Goal: Use online tool/utility: Utilize a website feature to perform a specific function

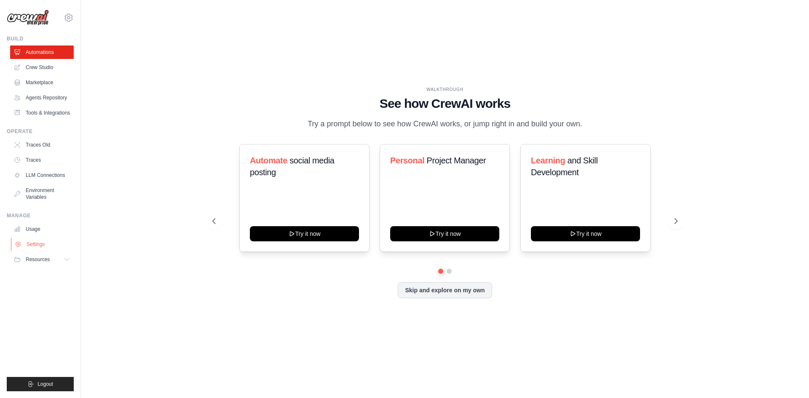
click at [42, 240] on link "Settings" at bounding box center [43, 244] width 64 height 13
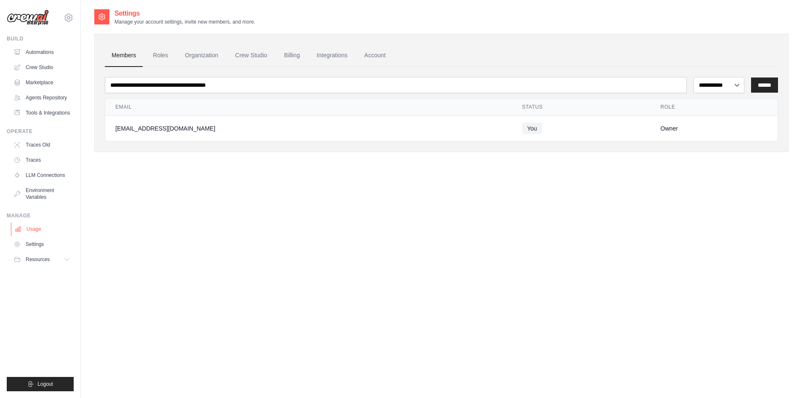
click at [43, 230] on link "Usage" at bounding box center [43, 228] width 64 height 13
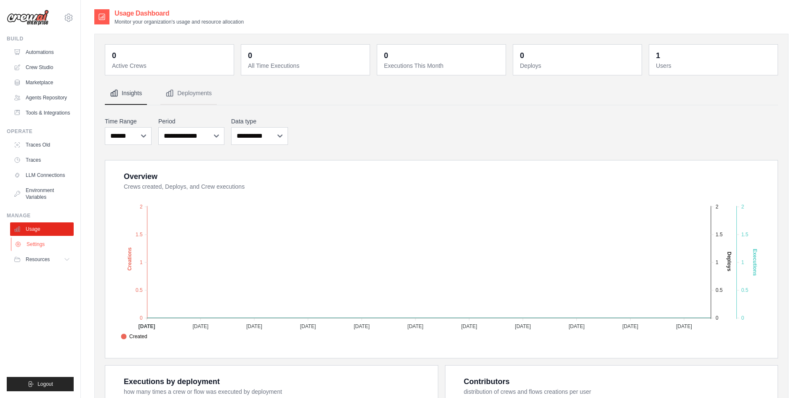
click at [41, 246] on link "Settings" at bounding box center [43, 244] width 64 height 13
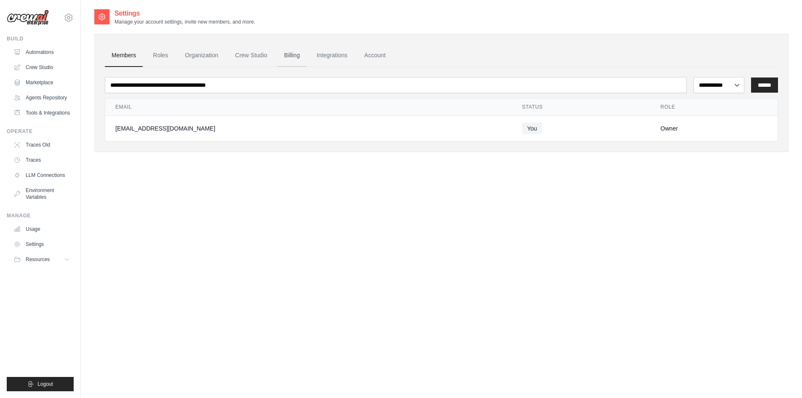
click at [296, 53] on link "Billing" at bounding box center [292, 55] width 29 height 23
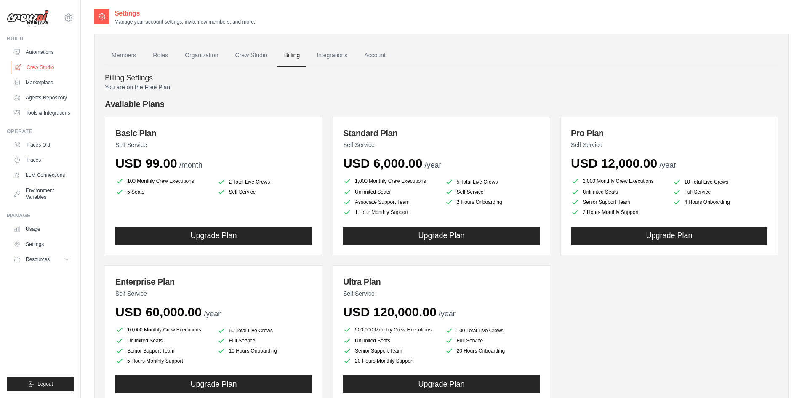
click at [46, 64] on link "Crew Studio" at bounding box center [43, 67] width 64 height 13
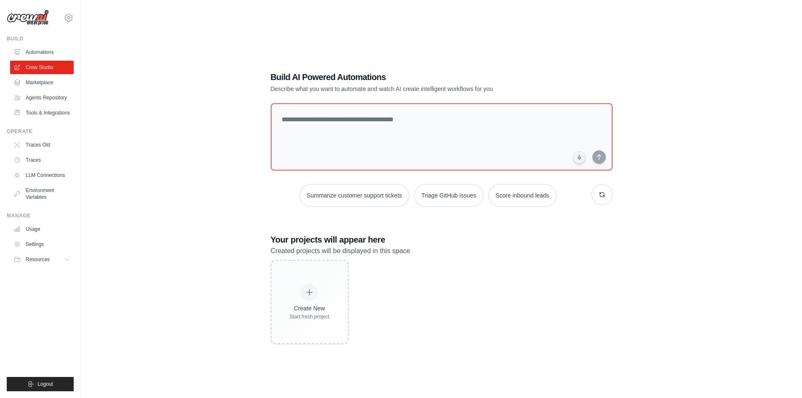
click at [42, 84] on link "Marketplace" at bounding box center [42, 82] width 64 height 13
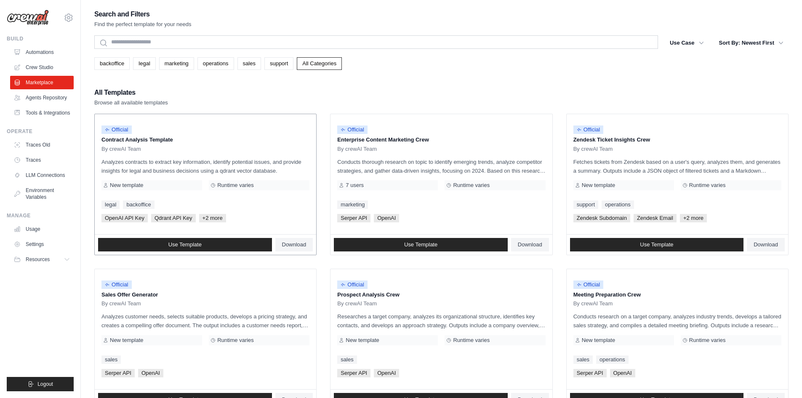
click at [140, 151] on span "By crewAI Team" at bounding box center [121, 149] width 40 height 7
click at [146, 136] on p "Contract Analysis Template" at bounding box center [205, 140] width 208 height 8
click at [200, 248] on link "Use Template" at bounding box center [185, 244] width 174 height 13
click at [243, 61] on link "sales" at bounding box center [250, 63] width 24 height 13
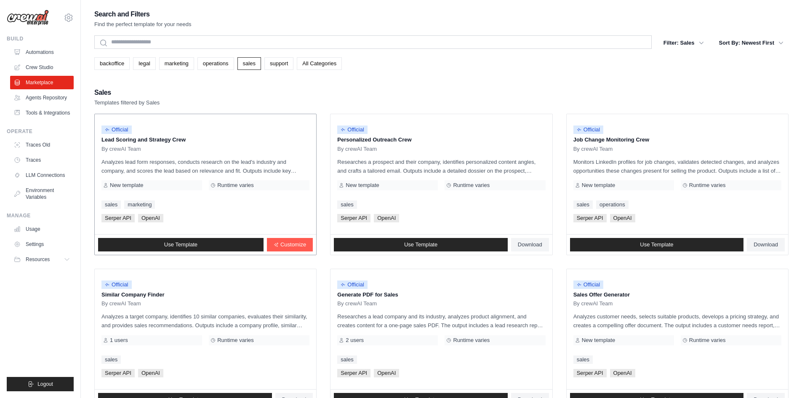
click at [170, 142] on p "Lead Scoring and Strategy Crew" at bounding box center [205, 140] width 208 height 8
click at [300, 242] on span "Customize" at bounding box center [293, 244] width 26 height 7
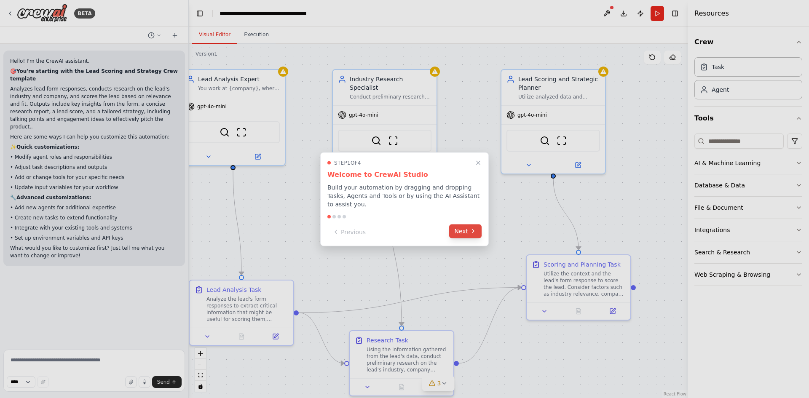
click at [459, 230] on button "Next" at bounding box center [465, 231] width 32 height 14
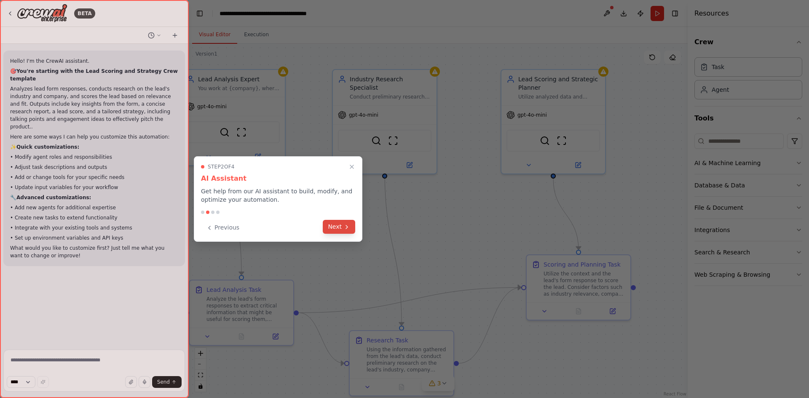
click at [338, 225] on button "Next" at bounding box center [339, 227] width 32 height 14
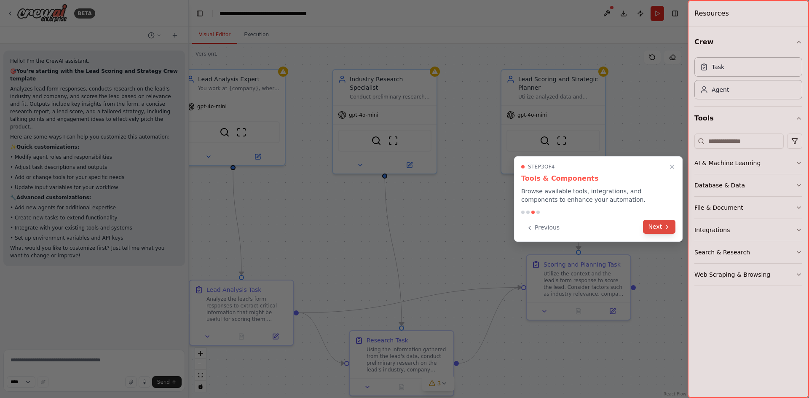
click at [656, 223] on button "Next" at bounding box center [659, 227] width 32 height 14
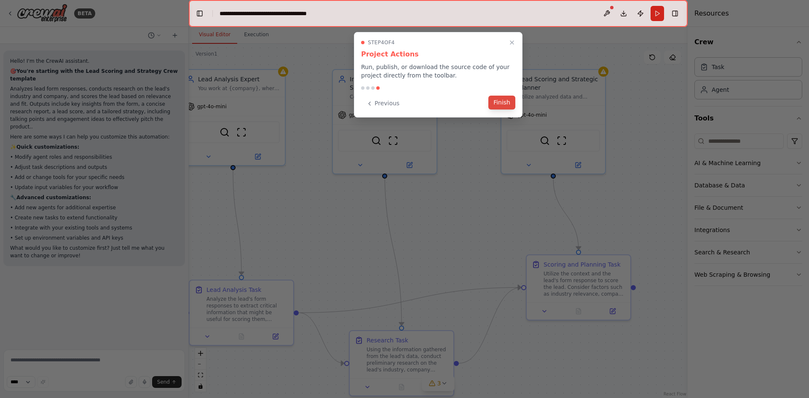
click at [500, 107] on button "Finish" at bounding box center [501, 103] width 27 height 14
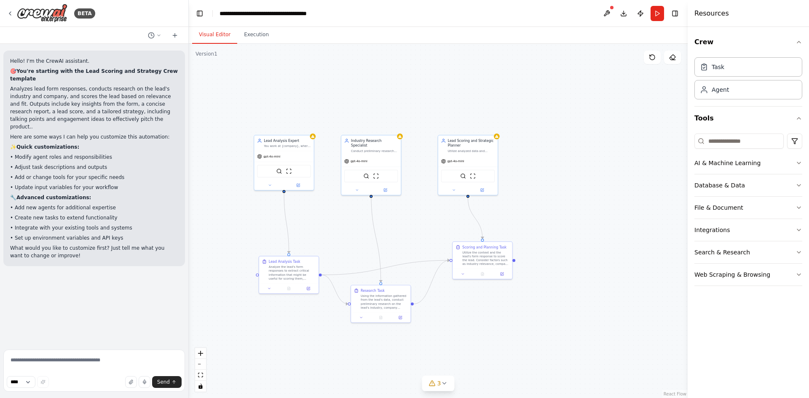
drag, startPoint x: 324, startPoint y: 237, endPoint x: 368, endPoint y: 197, distance: 59.0
click at [366, 197] on div ".deletable-edge-delete-btn { width: 20px; height: 20px; border: 0px solid #ffff…" at bounding box center [438, 221] width 499 height 354
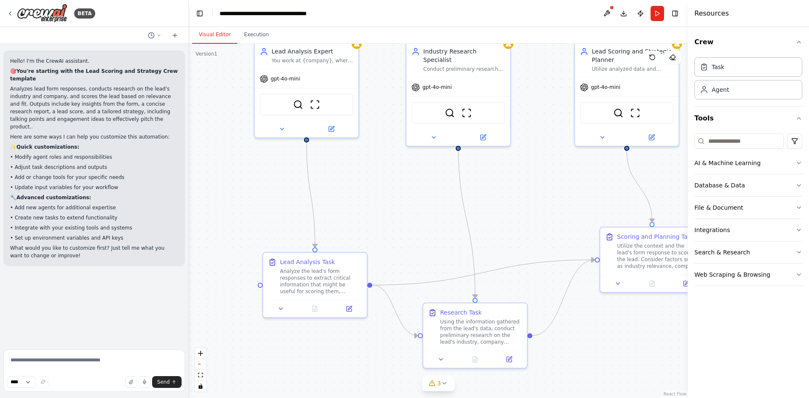
drag, startPoint x: 328, startPoint y: 191, endPoint x: 335, endPoint y: 231, distance: 40.7
click at [335, 231] on div ".deletable-edge-delete-btn { width: 20px; height: 20px; border: 0px solid #ffff…" at bounding box center [438, 221] width 499 height 354
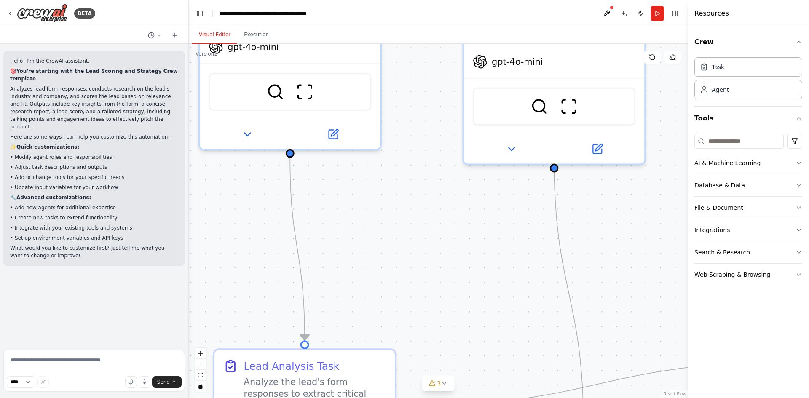
drag, startPoint x: 379, startPoint y: 225, endPoint x: 361, endPoint y: 263, distance: 41.6
click at [361, 263] on div ".deletable-edge-delete-btn { width: 20px; height: 20px; border: 0px solid #ffff…" at bounding box center [438, 221] width 499 height 354
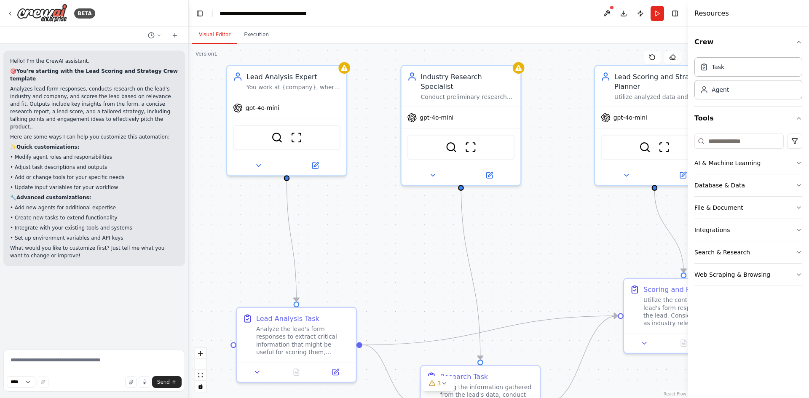
drag, startPoint x: 405, startPoint y: 273, endPoint x: 380, endPoint y: 219, distance: 58.8
click at [392, 239] on div ".deletable-edge-delete-btn { width: 20px; height: 20px; border: 0px solid #ffff…" at bounding box center [438, 221] width 499 height 354
click at [273, 111] on div "gpt-4o-mini" at bounding box center [258, 106] width 46 height 10
click at [740, 90] on div "Agent" at bounding box center [748, 89] width 108 height 19
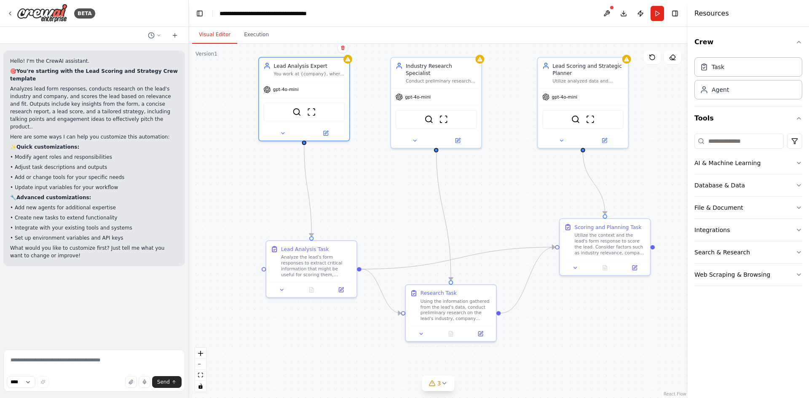
drag, startPoint x: 351, startPoint y: 252, endPoint x: 355, endPoint y: 155, distance: 97.3
click at [355, 155] on div ".deletable-edge-delete-btn { width: 20px; height: 20px; border: 0px solid #ffff…" at bounding box center [438, 221] width 499 height 354
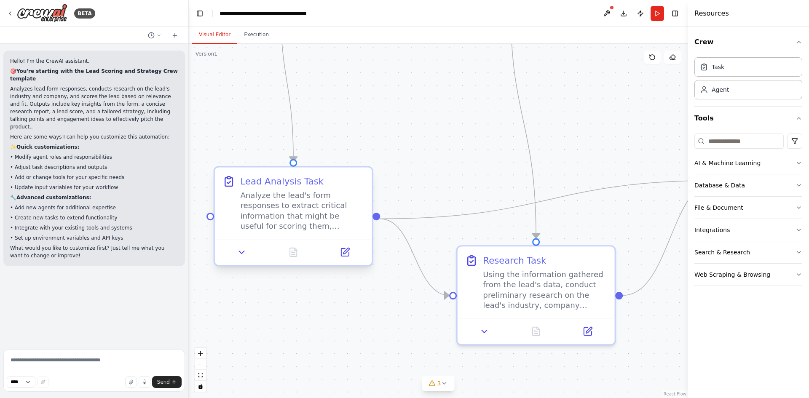
click at [288, 207] on div "Analyze the lead's form responses to extract critical information that might be…" at bounding box center [302, 210] width 124 height 41
click at [344, 255] on icon at bounding box center [345, 252] width 8 height 8
click at [563, 268] on div "Using the information gathered from the lead's data, conduct preliminary resear…" at bounding box center [545, 287] width 124 height 41
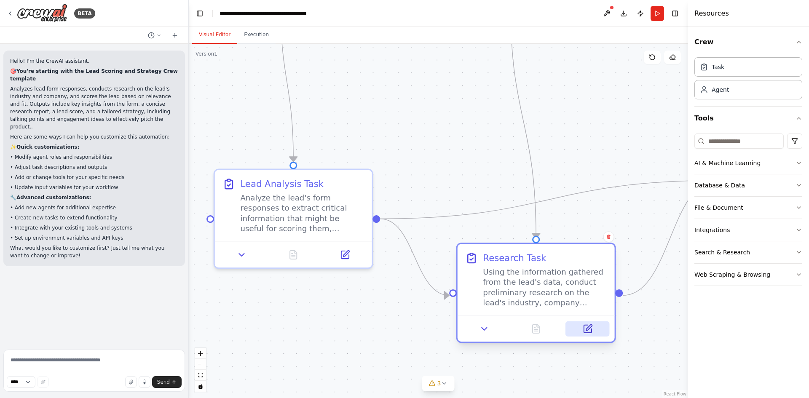
click at [589, 329] on icon at bounding box center [587, 329] width 10 height 10
click at [577, 137] on div ".deletable-edge-delete-btn { width: 20px; height: 20px; border: 0px solid #ffff…" at bounding box center [438, 221] width 499 height 354
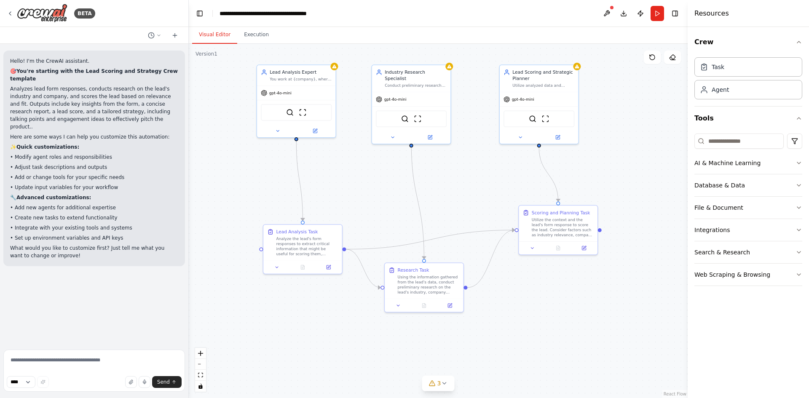
drag, startPoint x: 594, startPoint y: 142, endPoint x: 464, endPoint y: 208, distance: 146.3
click at [464, 208] on div ".deletable-edge-delete-btn { width: 20px; height: 20px; border: 0px solid #ffff…" at bounding box center [438, 221] width 499 height 354
